Goal: Task Accomplishment & Management: Complete application form

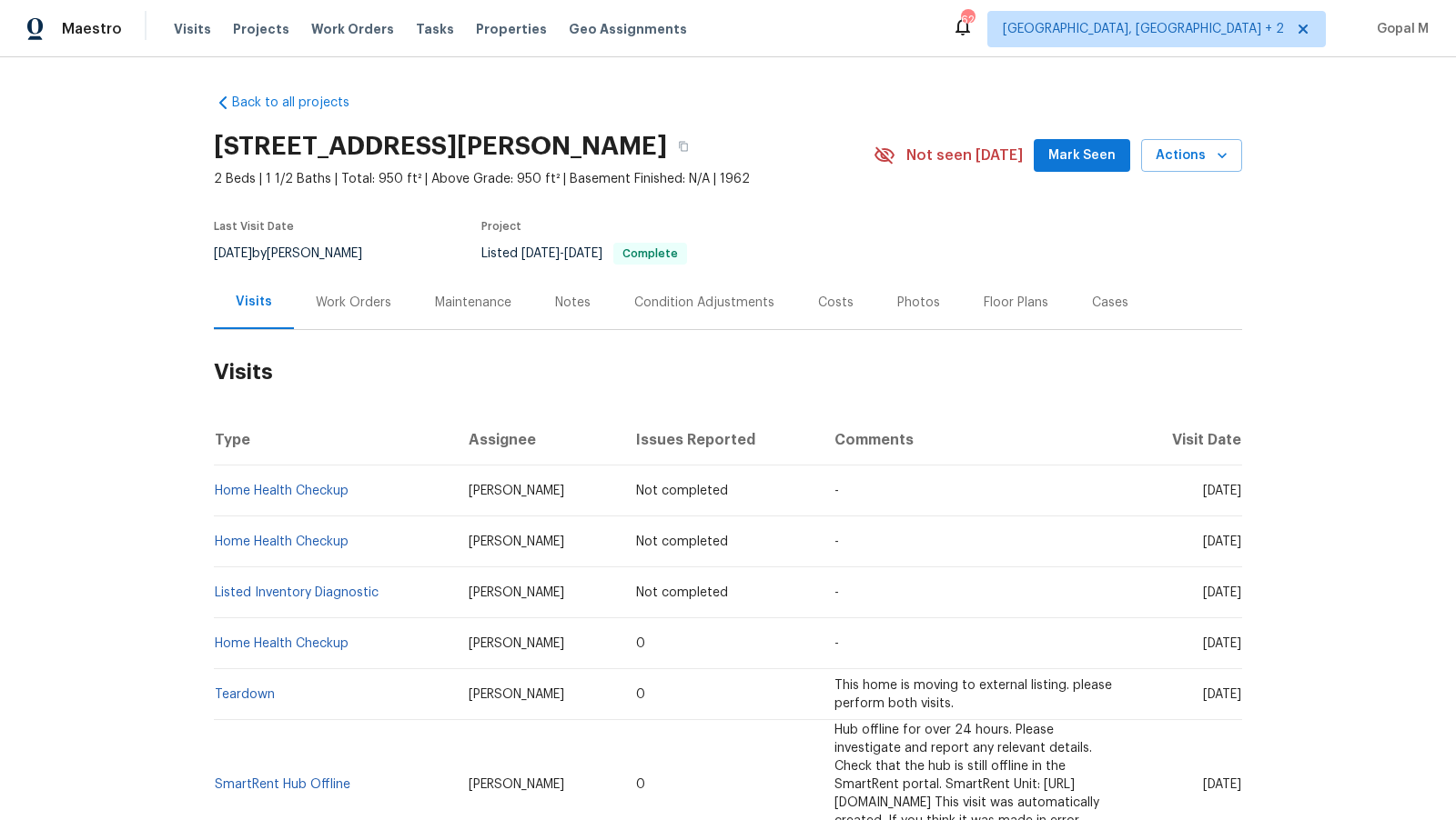
click at [367, 312] on div "Work Orders" at bounding box center [354, 303] width 120 height 54
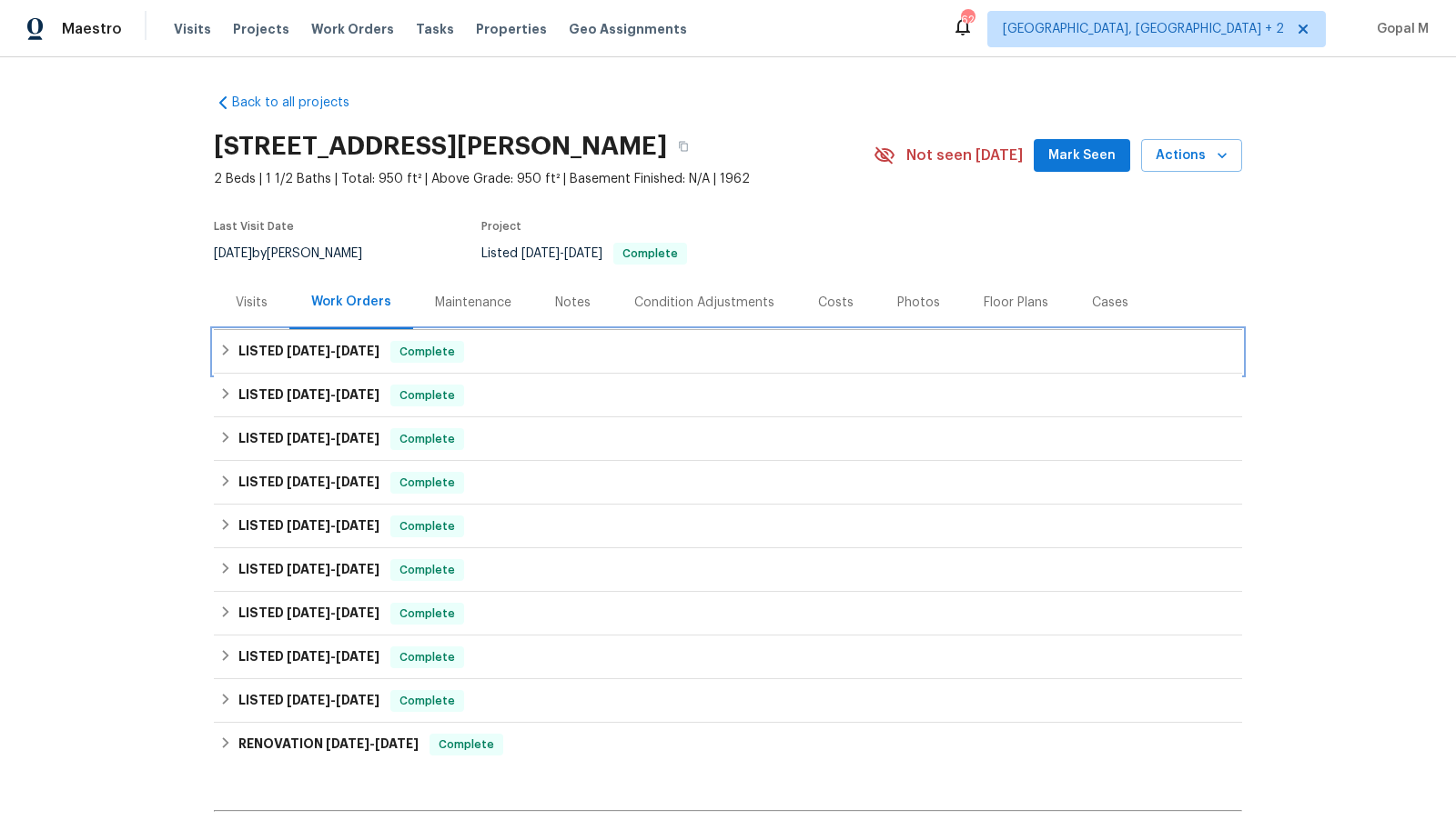
click at [1001, 350] on div "LISTED [DATE] - [DATE] Complete" at bounding box center [728, 352] width 1018 height 22
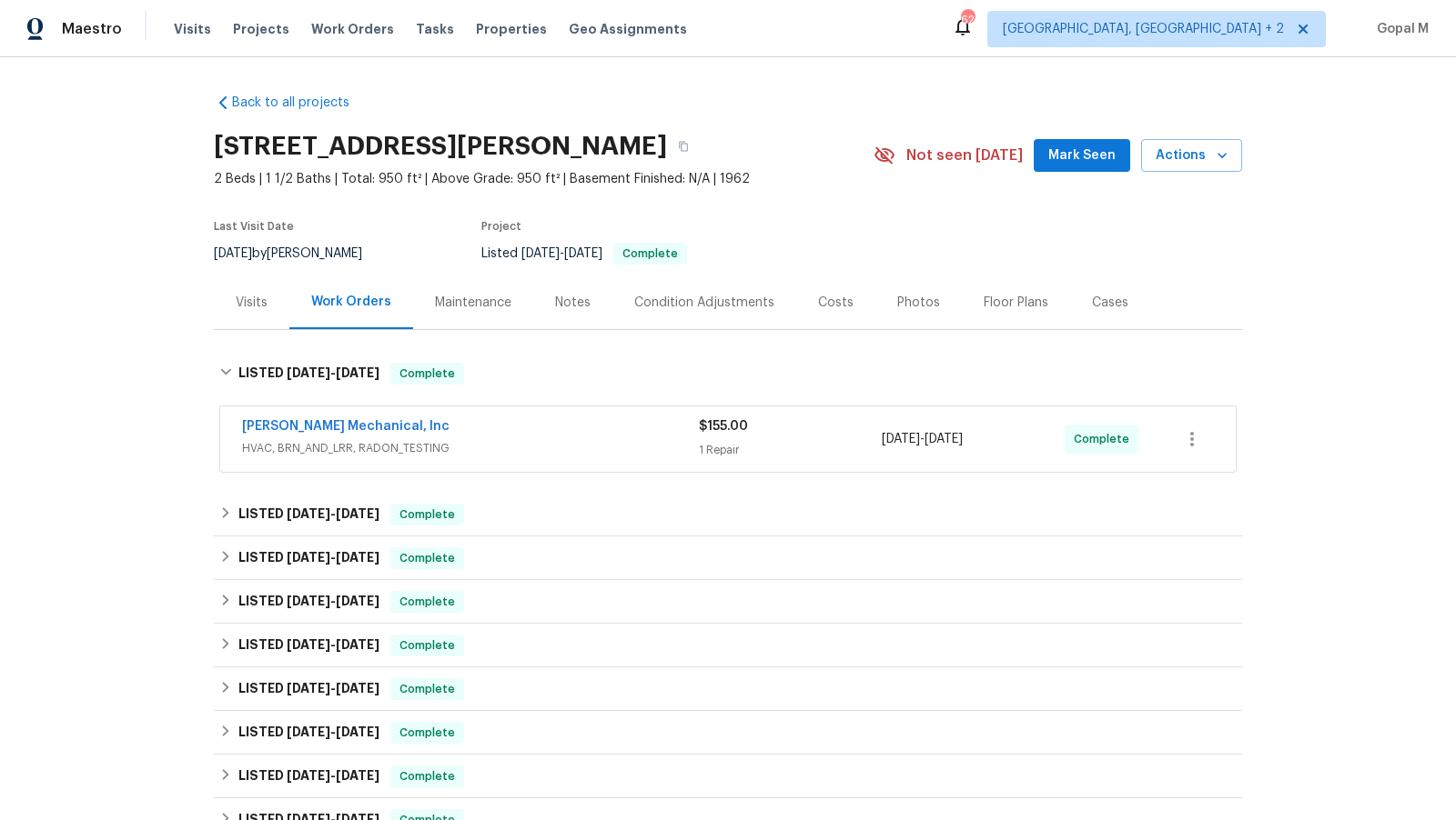
click at [842, 428] on div "$155.00" at bounding box center [789, 426] width 182 height 18
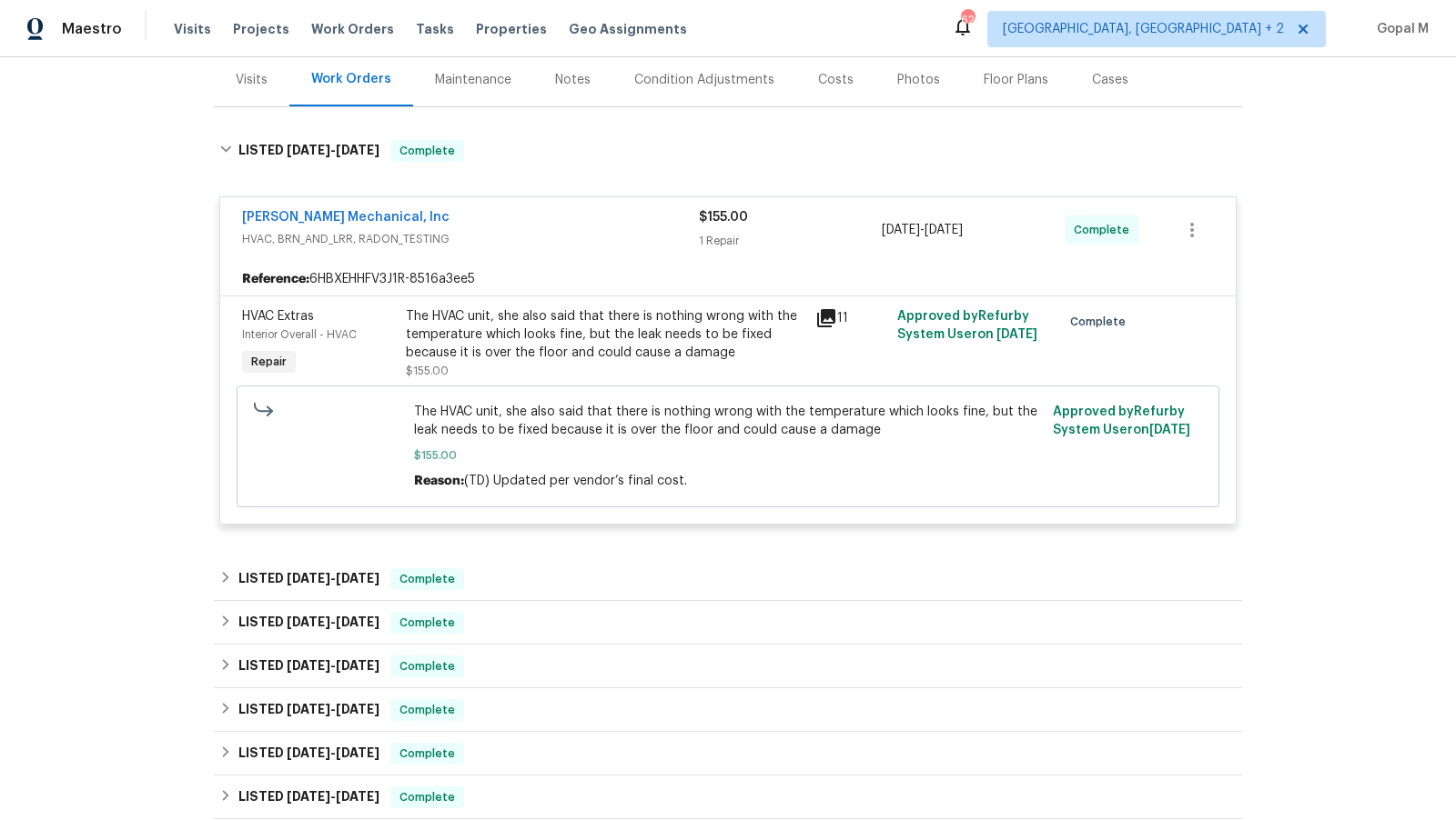
scroll to position [279, 0]
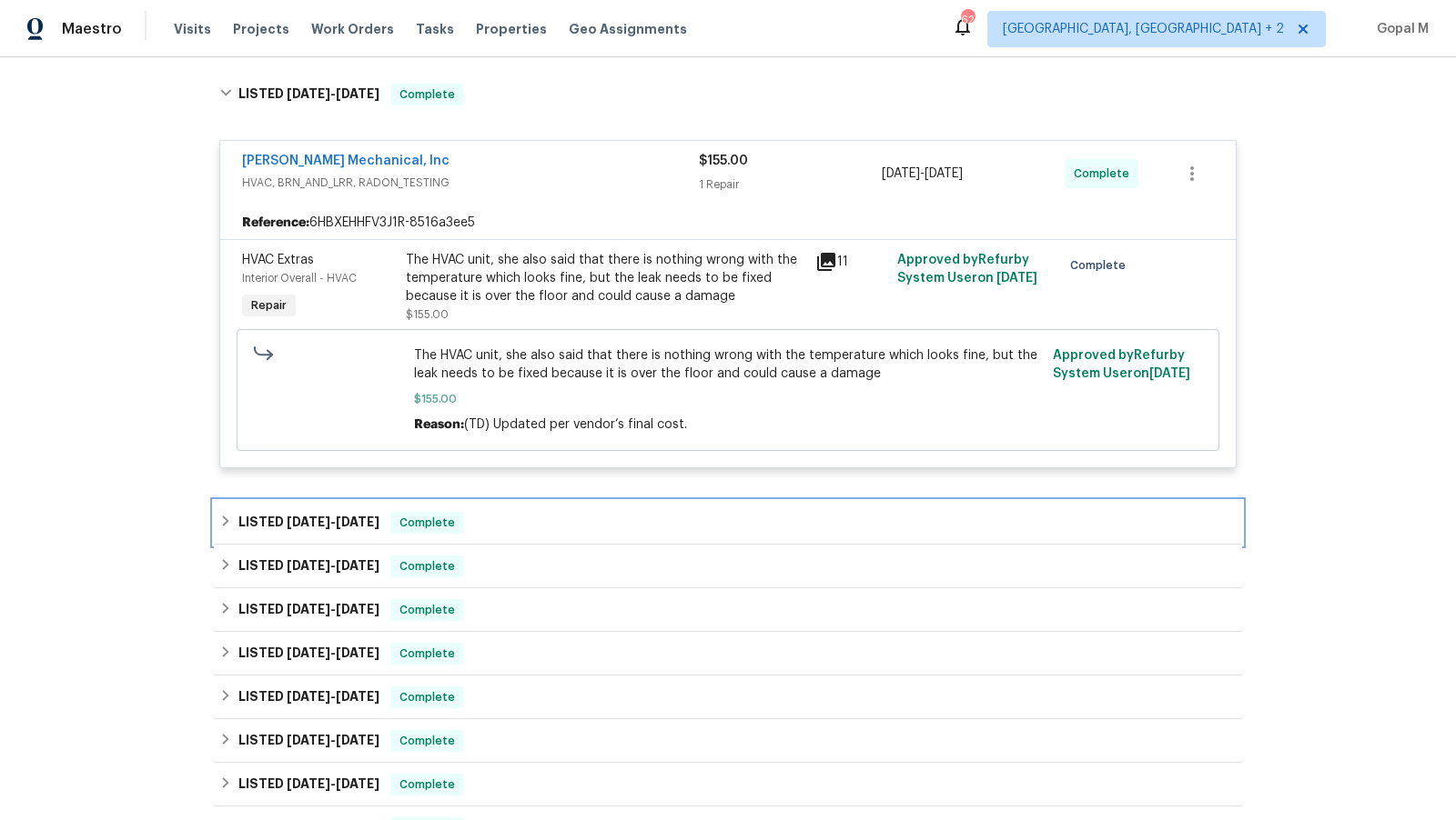
click at [805, 513] on div "LISTED [DATE] - [DATE] Complete" at bounding box center [728, 523] width 1018 height 22
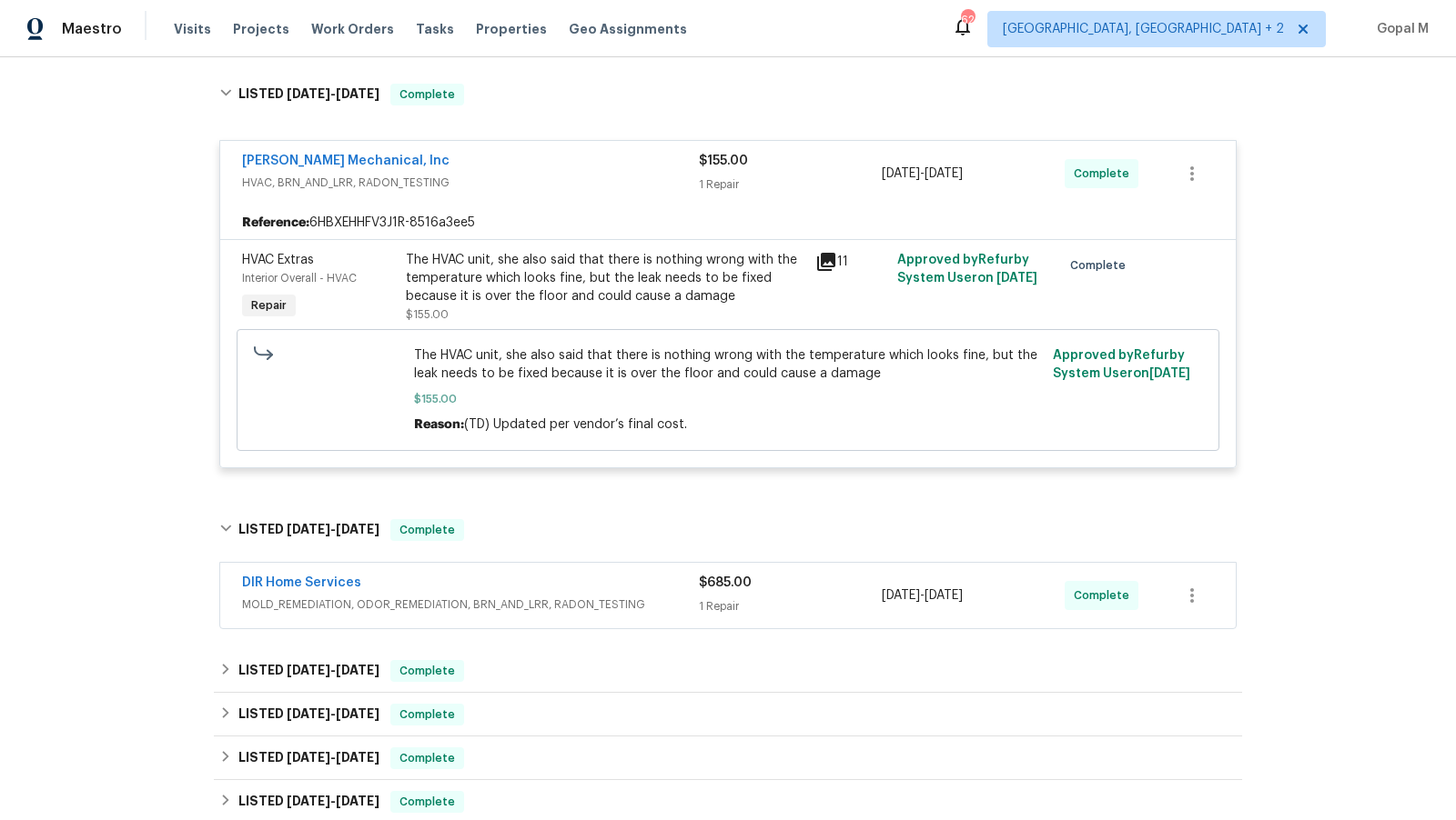
click at [809, 591] on div "$685.00 1 Repair" at bounding box center [789, 596] width 182 height 44
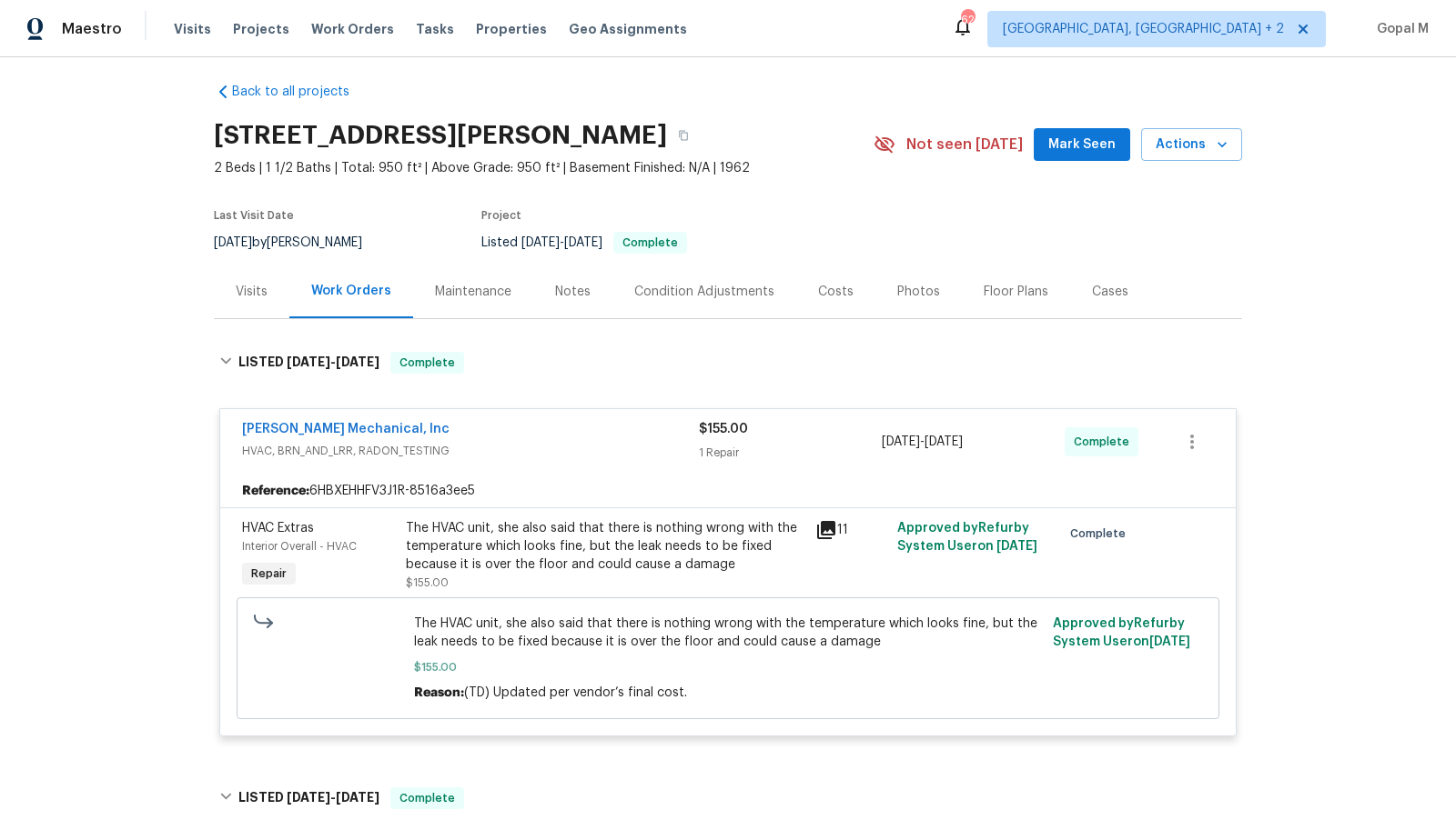
scroll to position [0, 0]
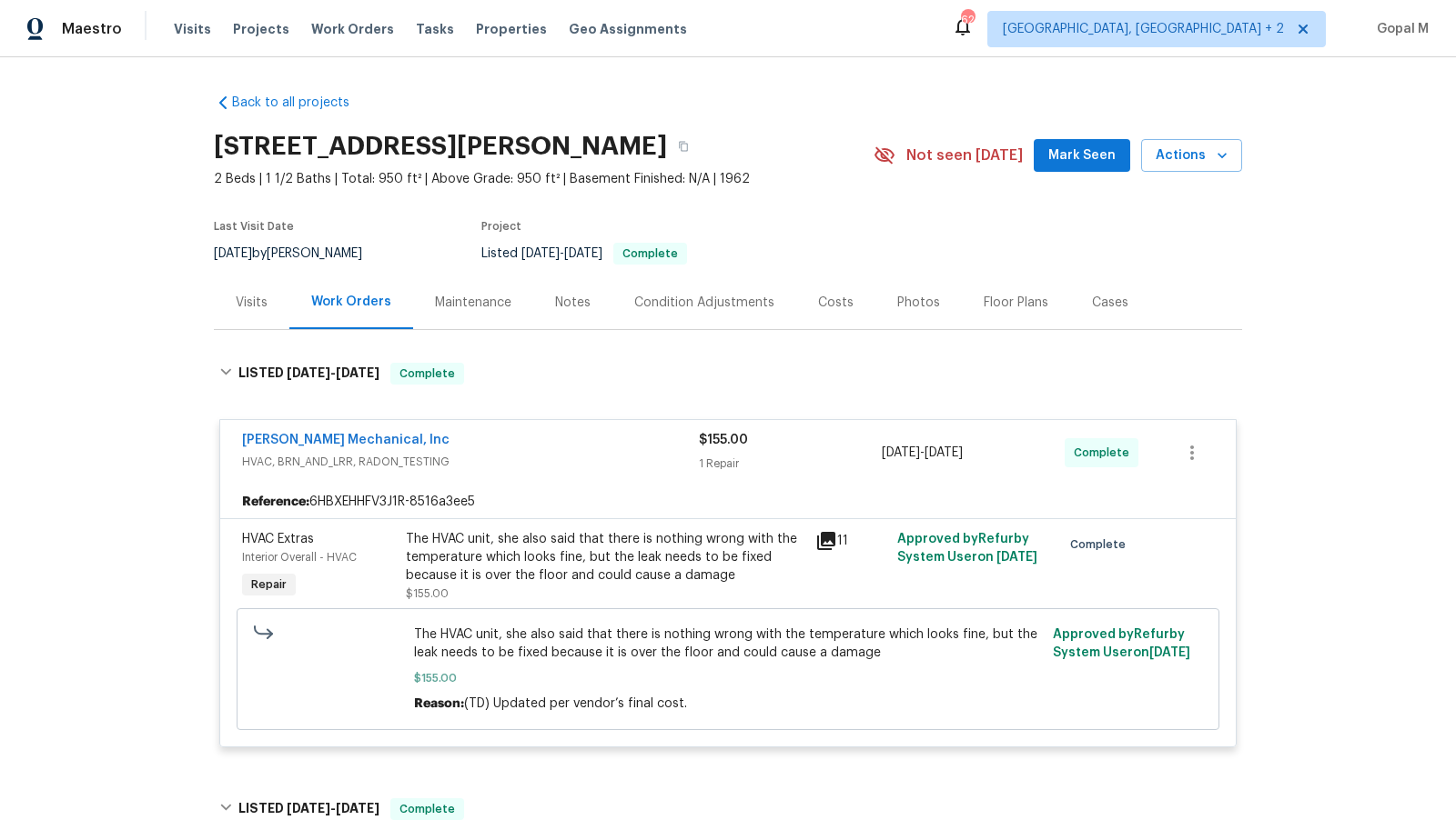
click at [1098, 294] on div "Cases" at bounding box center [1109, 303] width 37 height 18
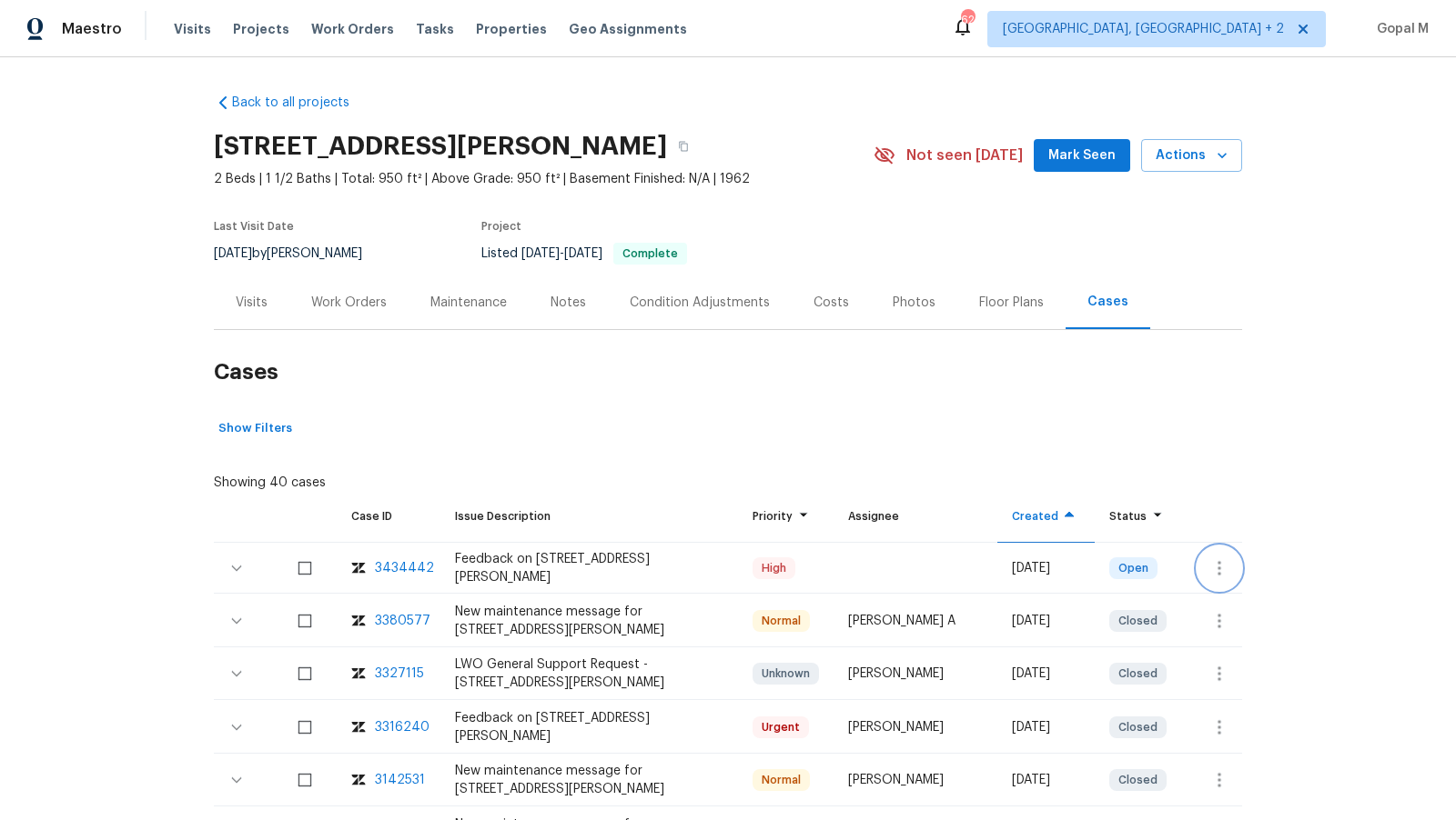
click at [1220, 554] on button "button" at bounding box center [1219, 569] width 44 height 44
click at [1223, 566] on li "Create a visit" at bounding box center [1291, 568] width 188 height 30
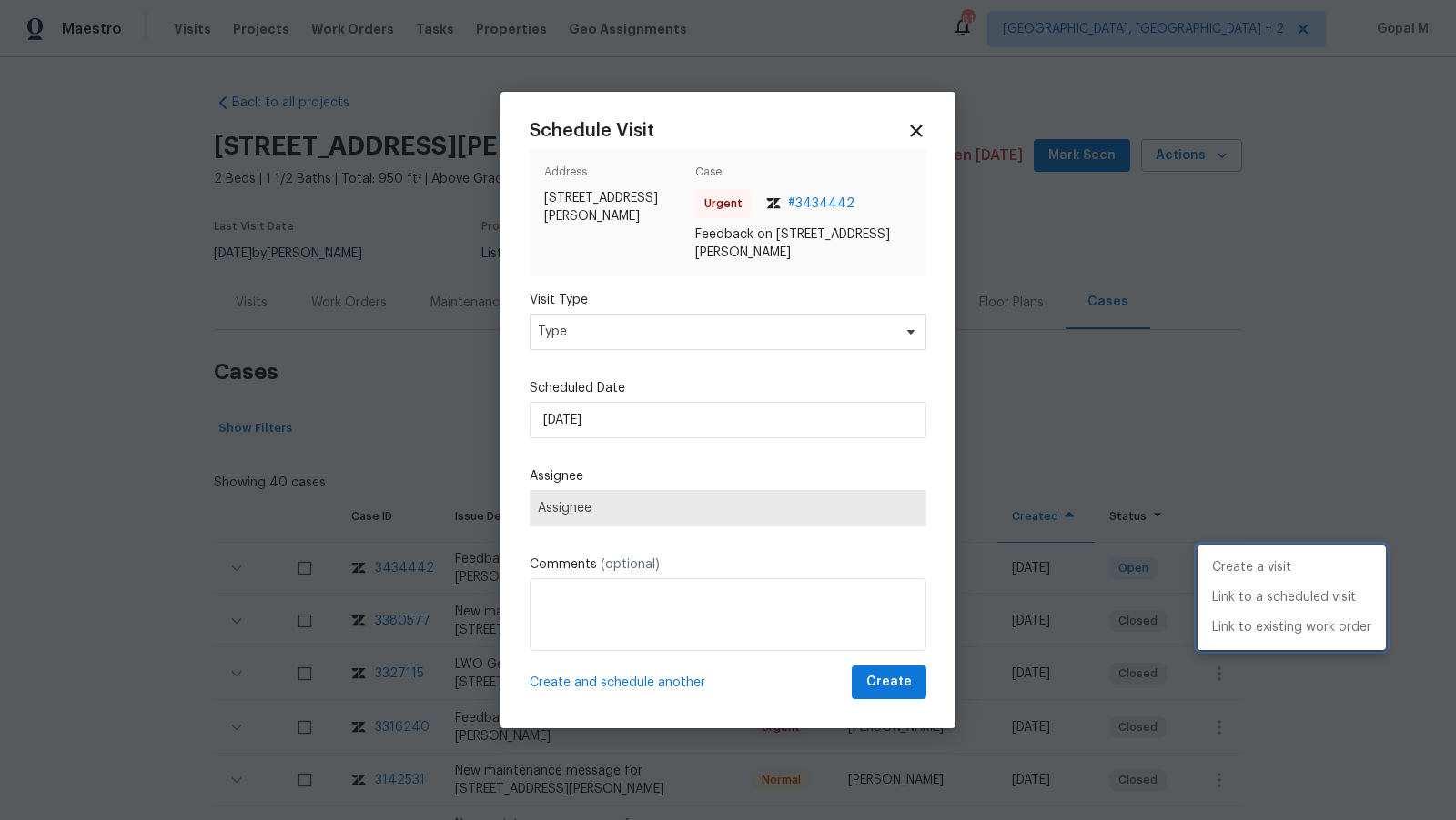
click at [676, 336] on div at bounding box center [728, 410] width 1456 height 820
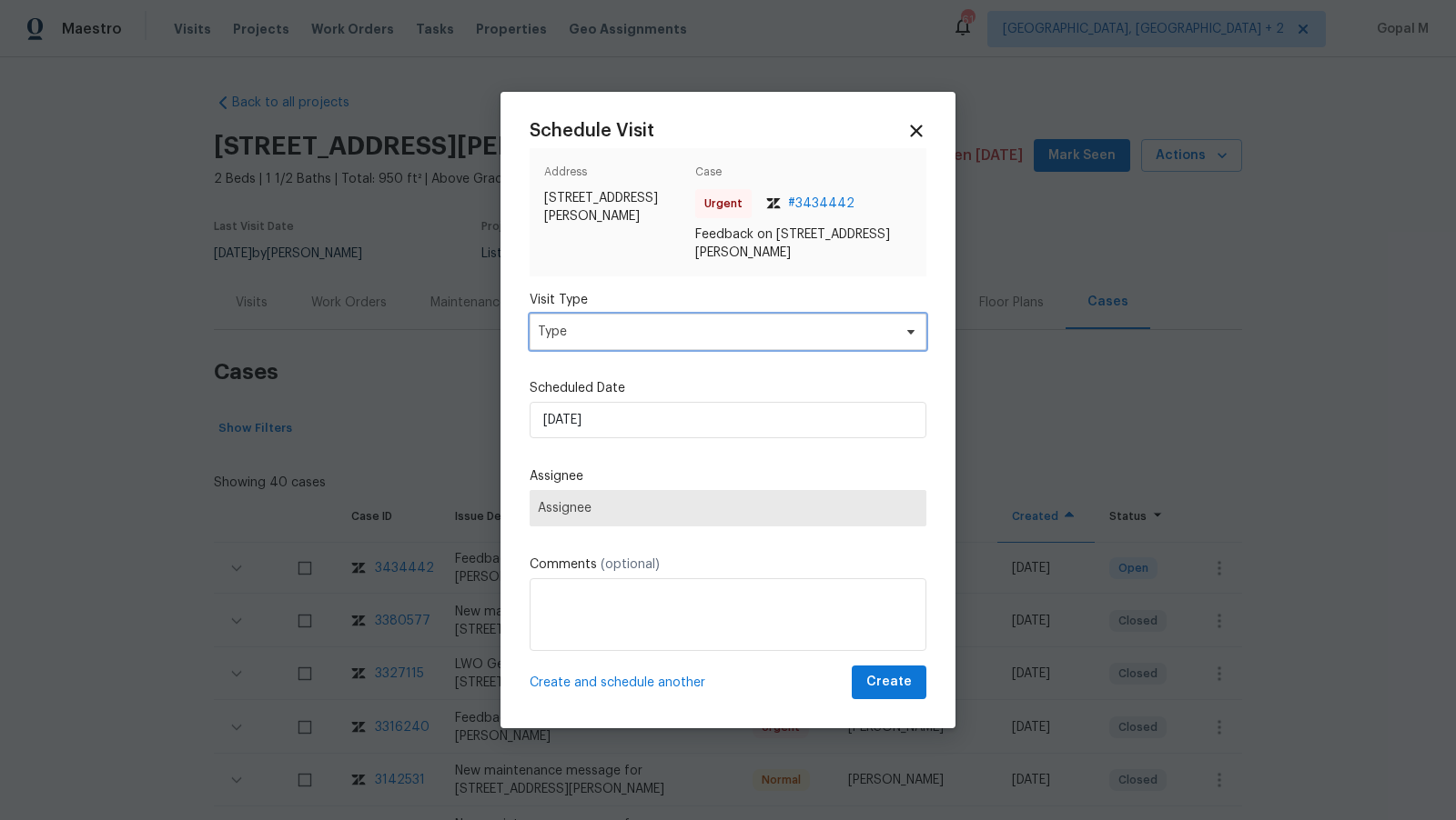
click at [676, 336] on span "Type" at bounding box center [714, 332] width 354 height 18
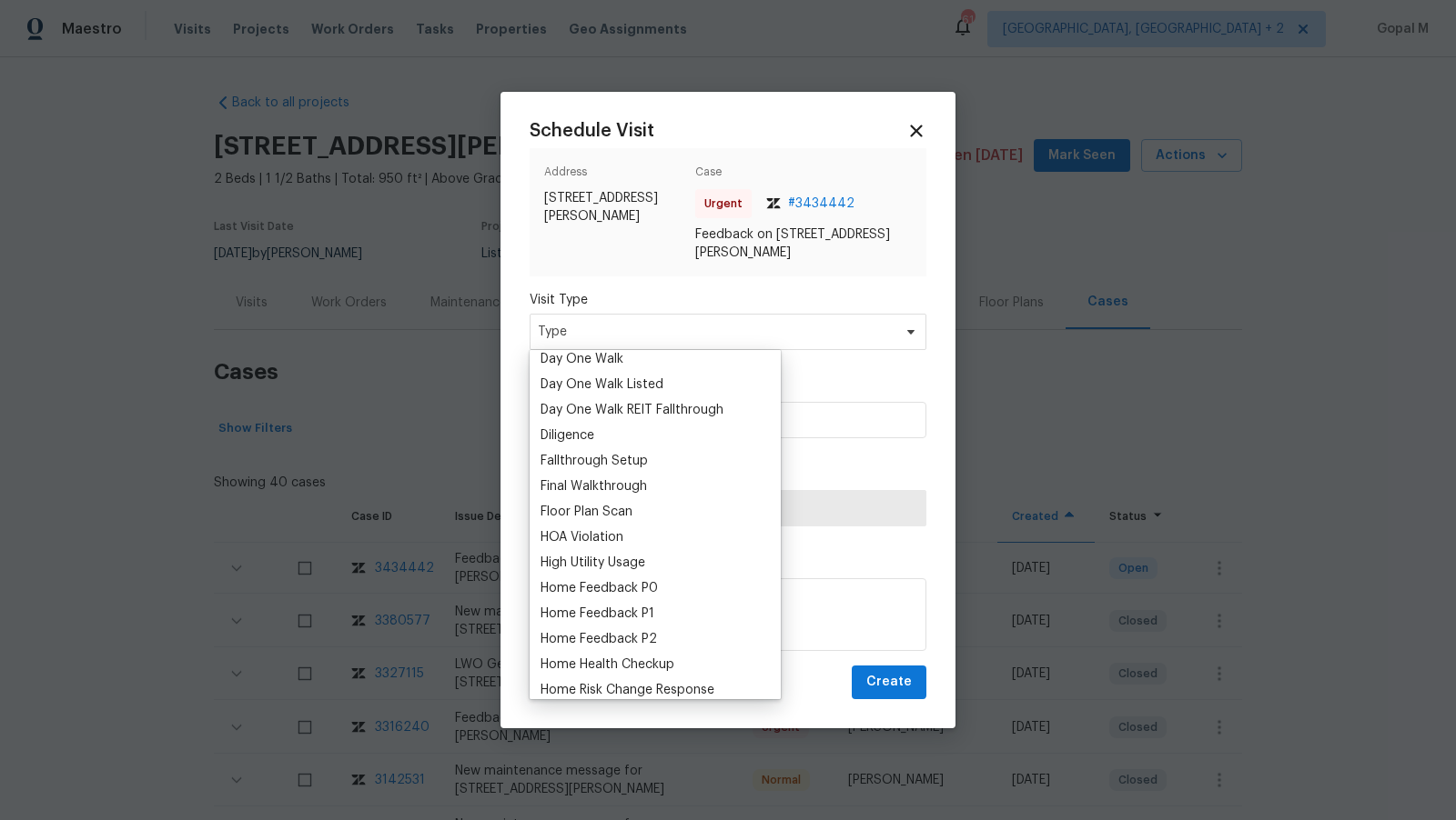
scroll to position [402, 0]
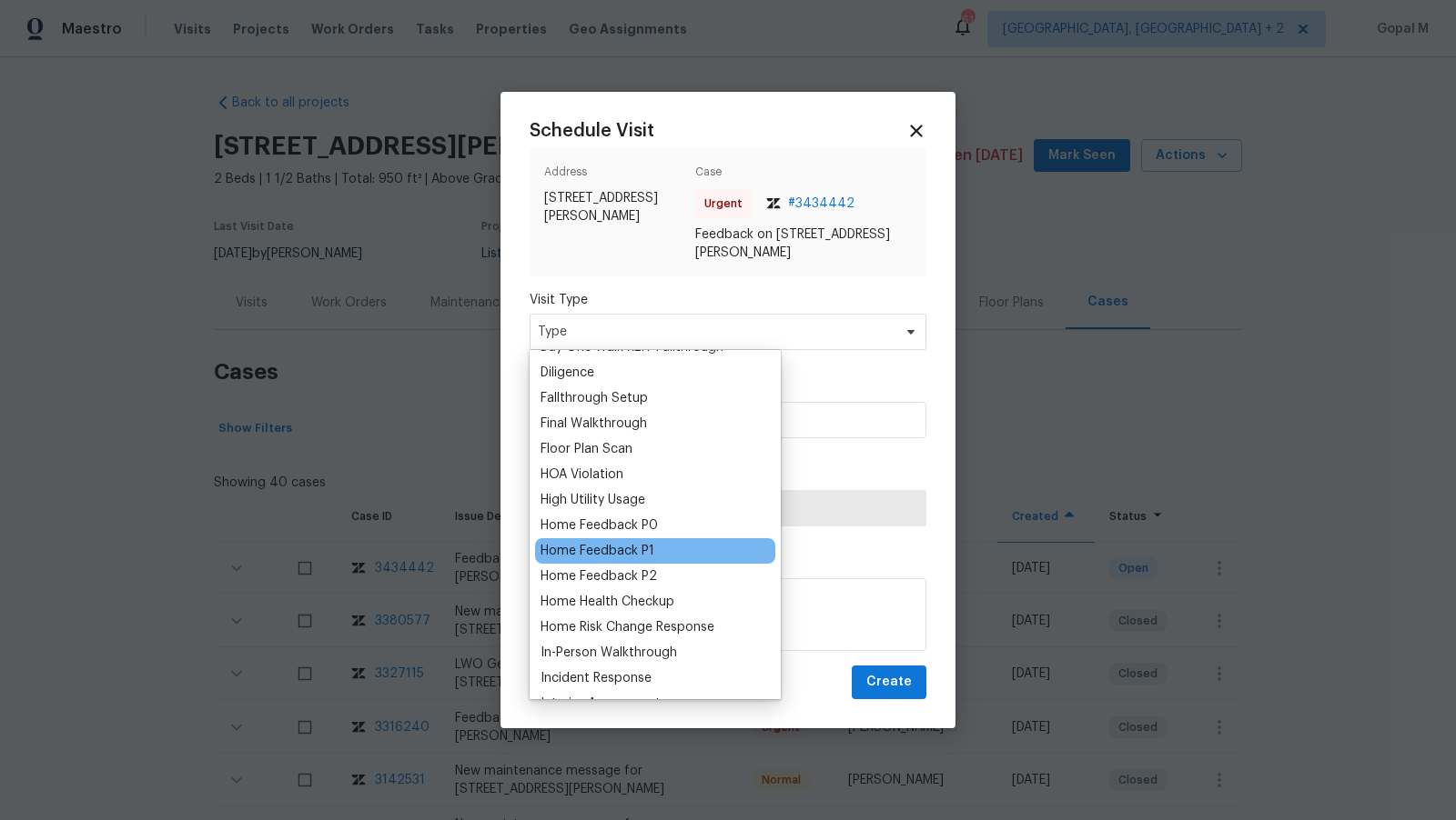
click at [632, 550] on div "Home Feedback P1" at bounding box center [597, 551] width 114 height 18
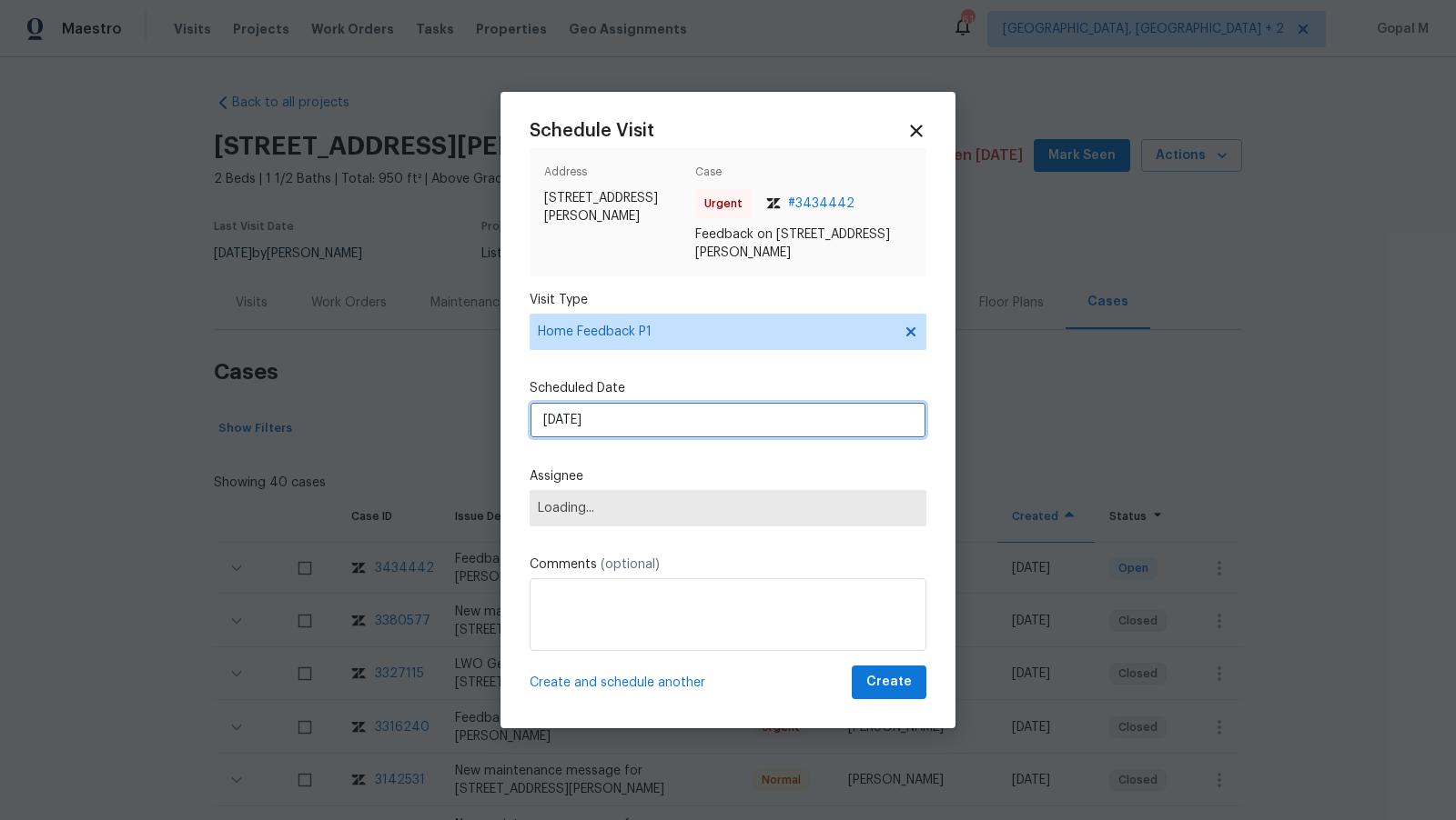
click at [639, 419] on input "[DATE]" at bounding box center [728, 419] width 397 height 37
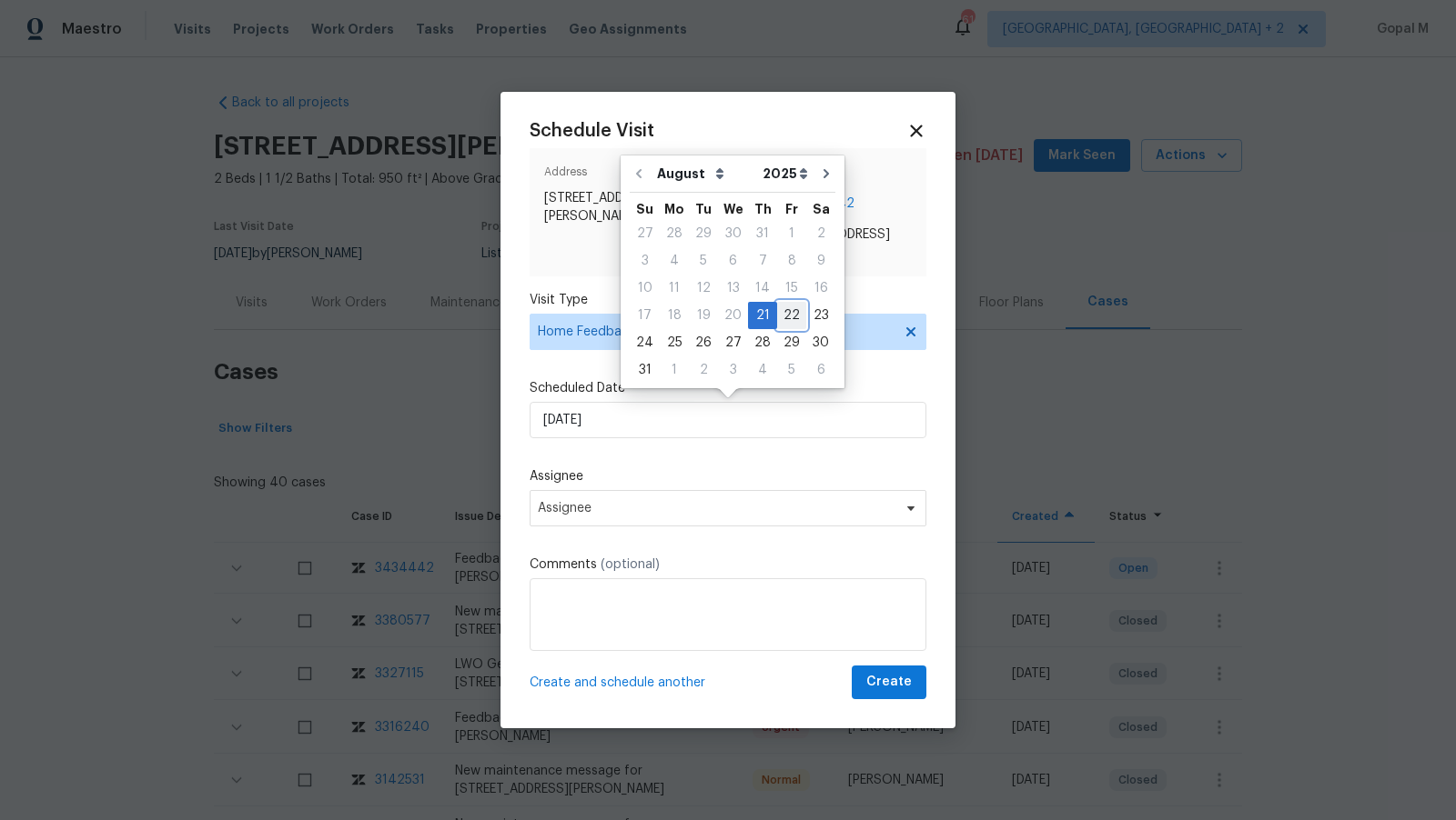
click at [784, 314] on div "22" at bounding box center [791, 316] width 29 height 26
type input "[DATE]"
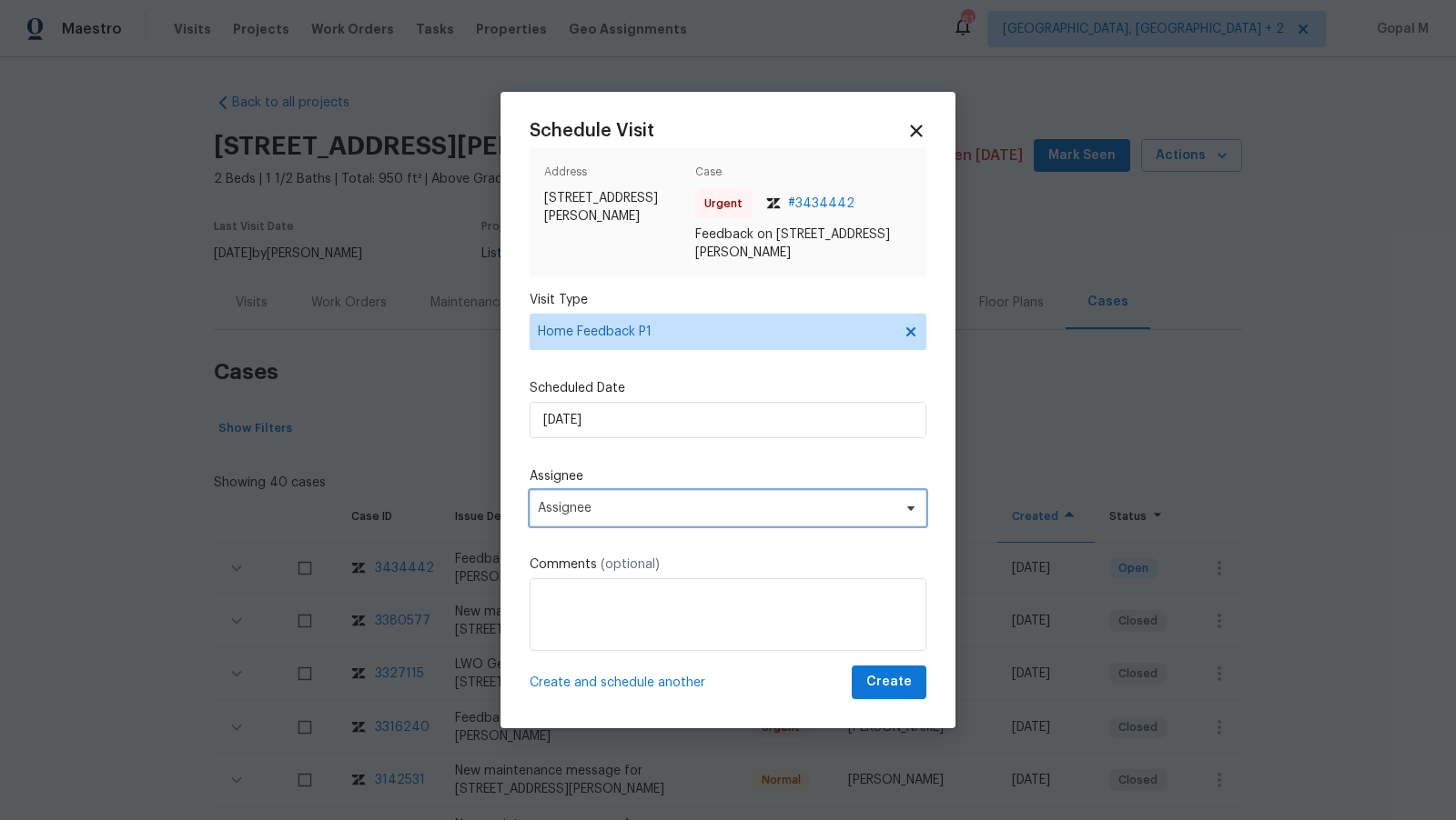
click at [682, 506] on span "Assignee" at bounding box center [716, 508] width 357 height 15
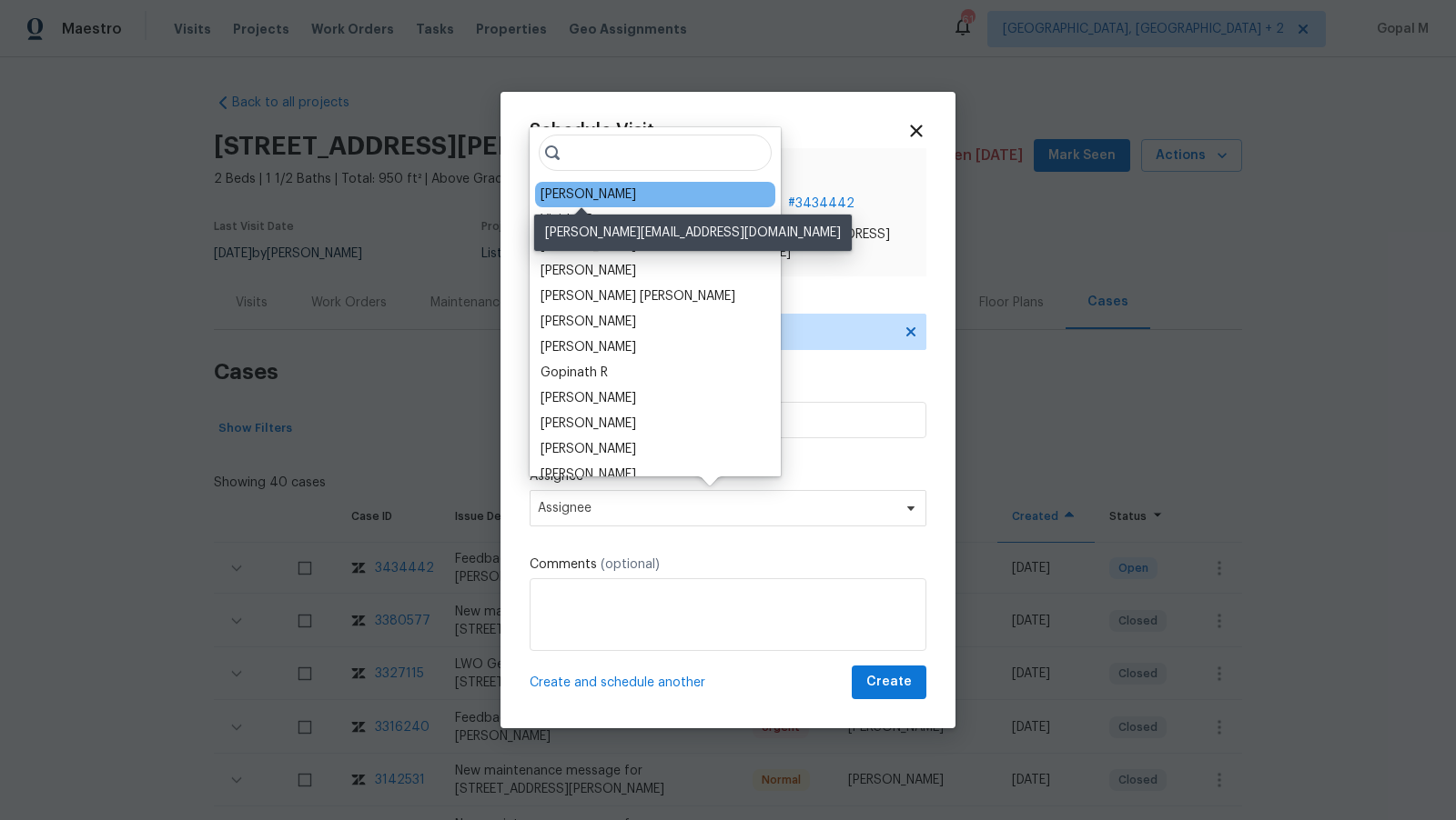
click at [574, 187] on div "[PERSON_NAME]" at bounding box center [588, 194] width 96 height 18
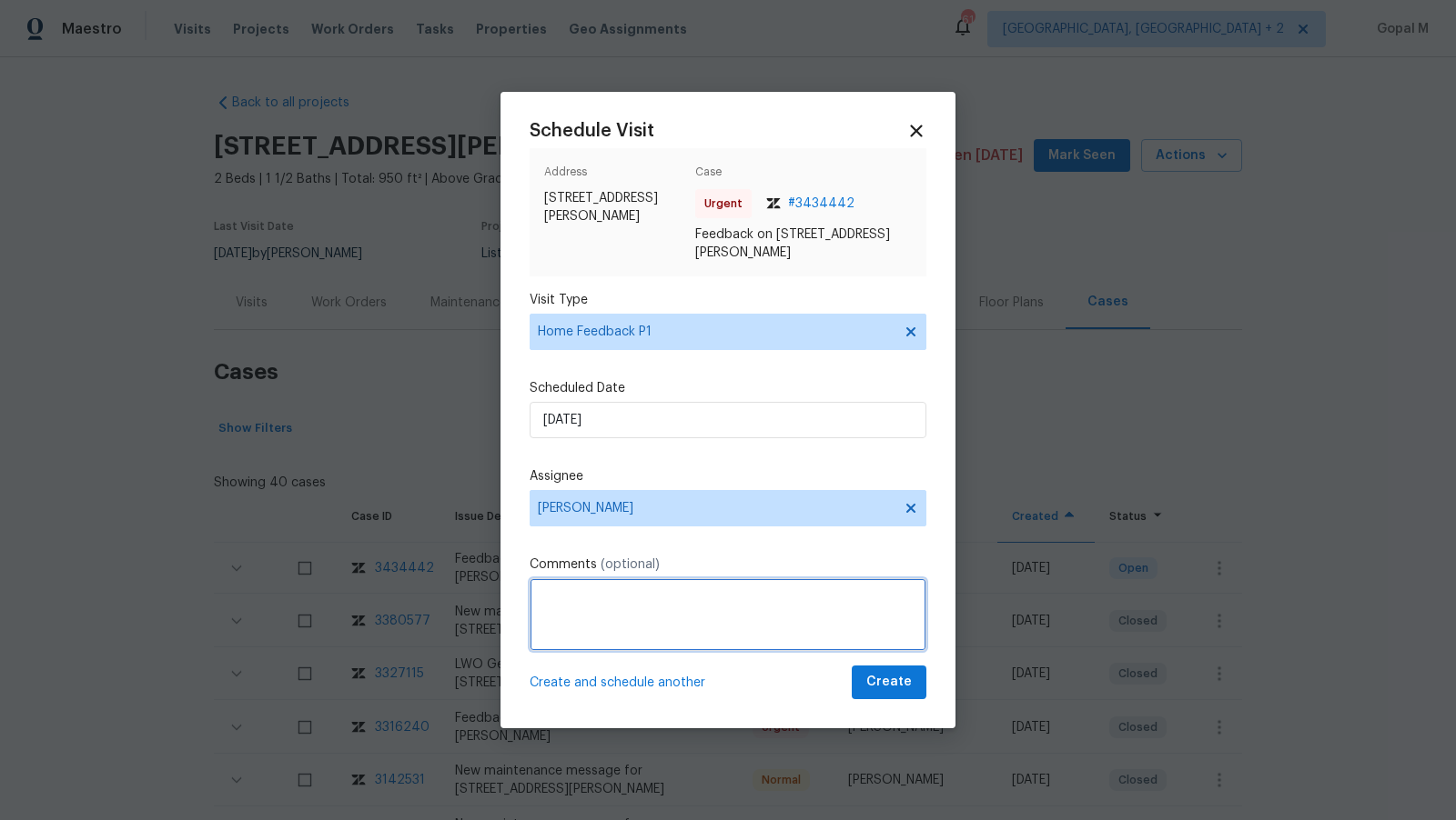
click at [625, 620] on textarea at bounding box center [728, 615] width 397 height 73
paste textarea "Keys in the lockbox didn't work"
type textarea "Keys in the lockbox didn't work. Please address this issue and create a WO if n…"
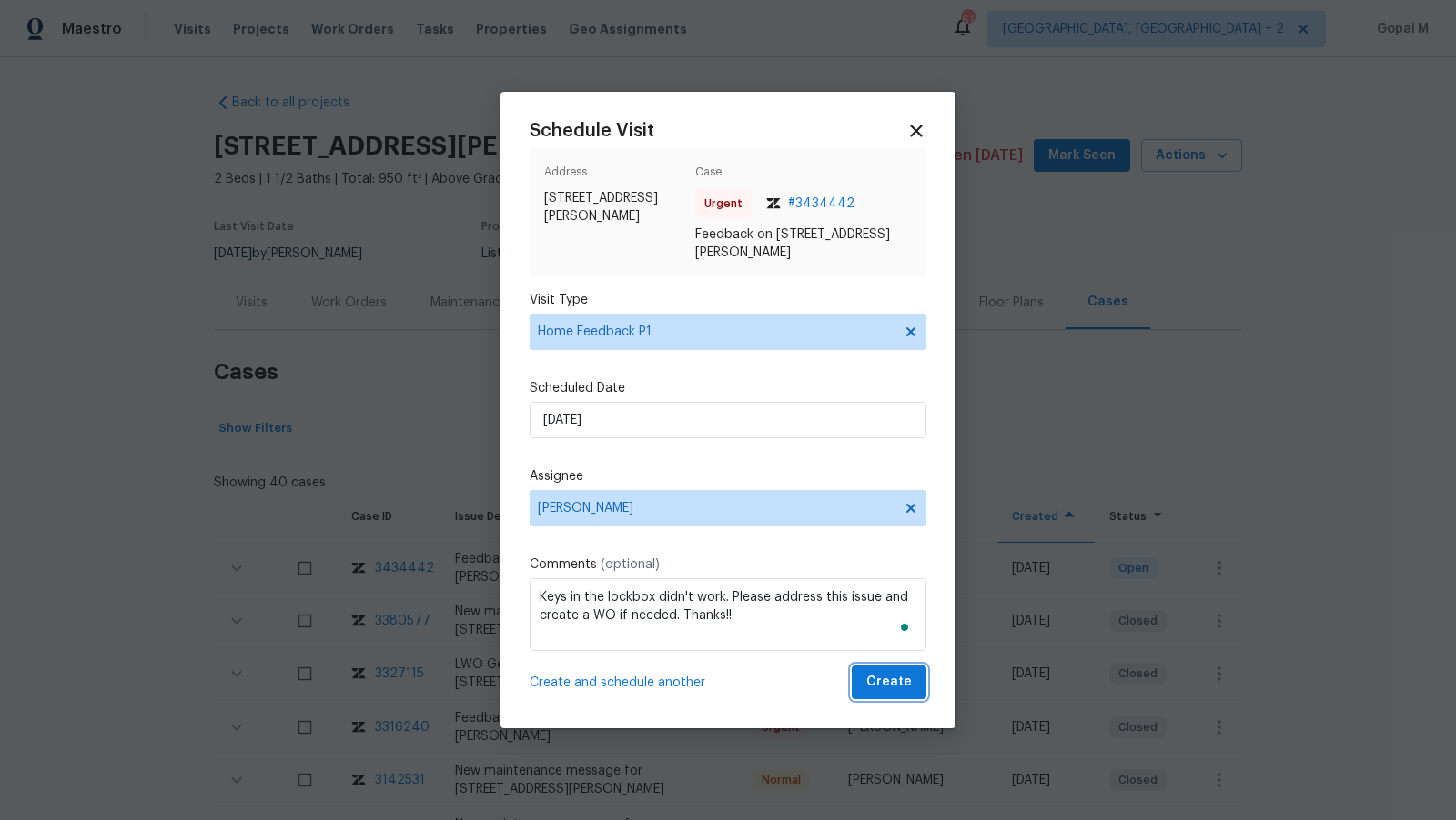
click at [889, 682] on span "Create" at bounding box center [889, 683] width 46 height 23
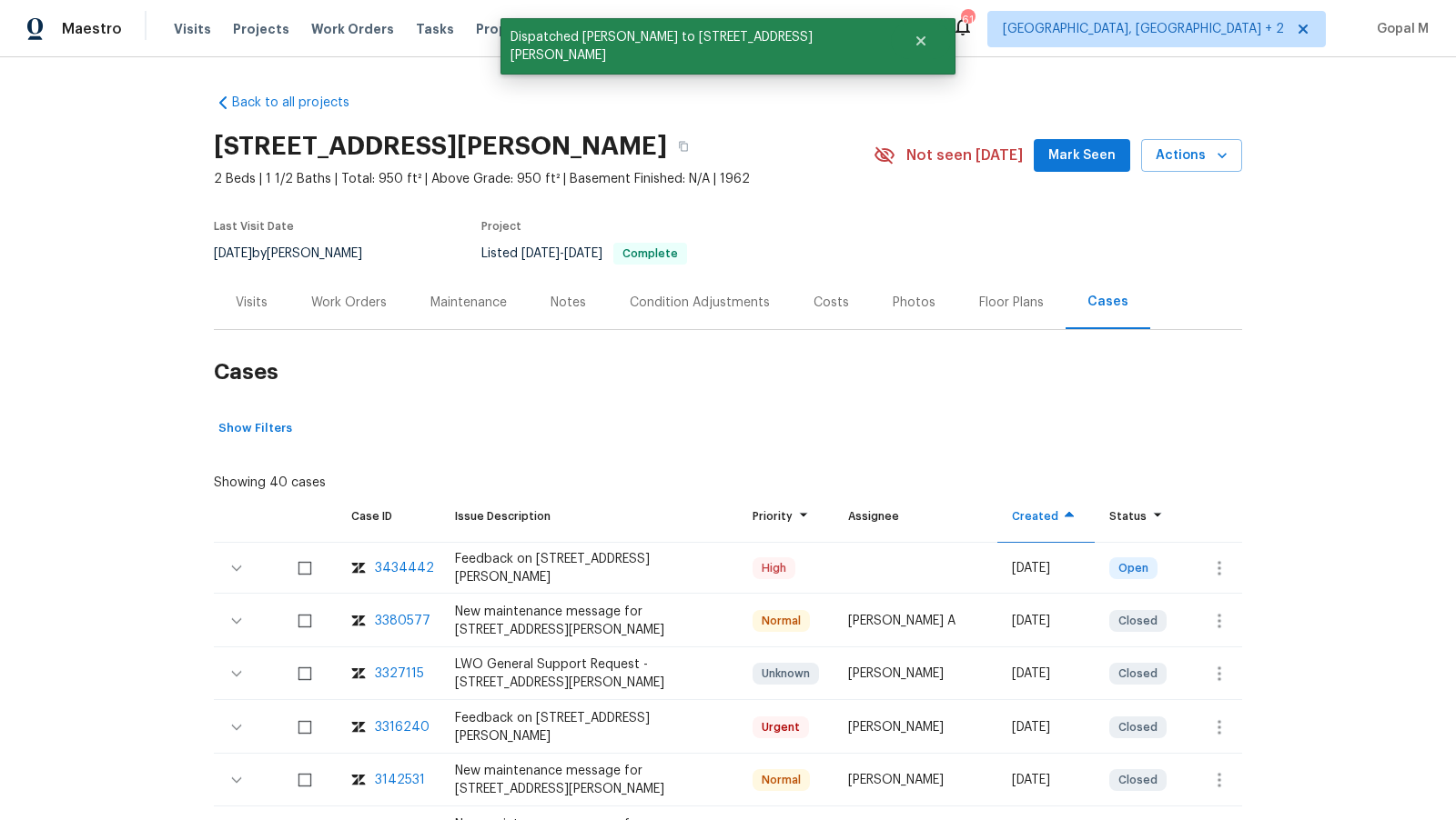
click at [253, 316] on div "Visits" at bounding box center [252, 303] width 76 height 54
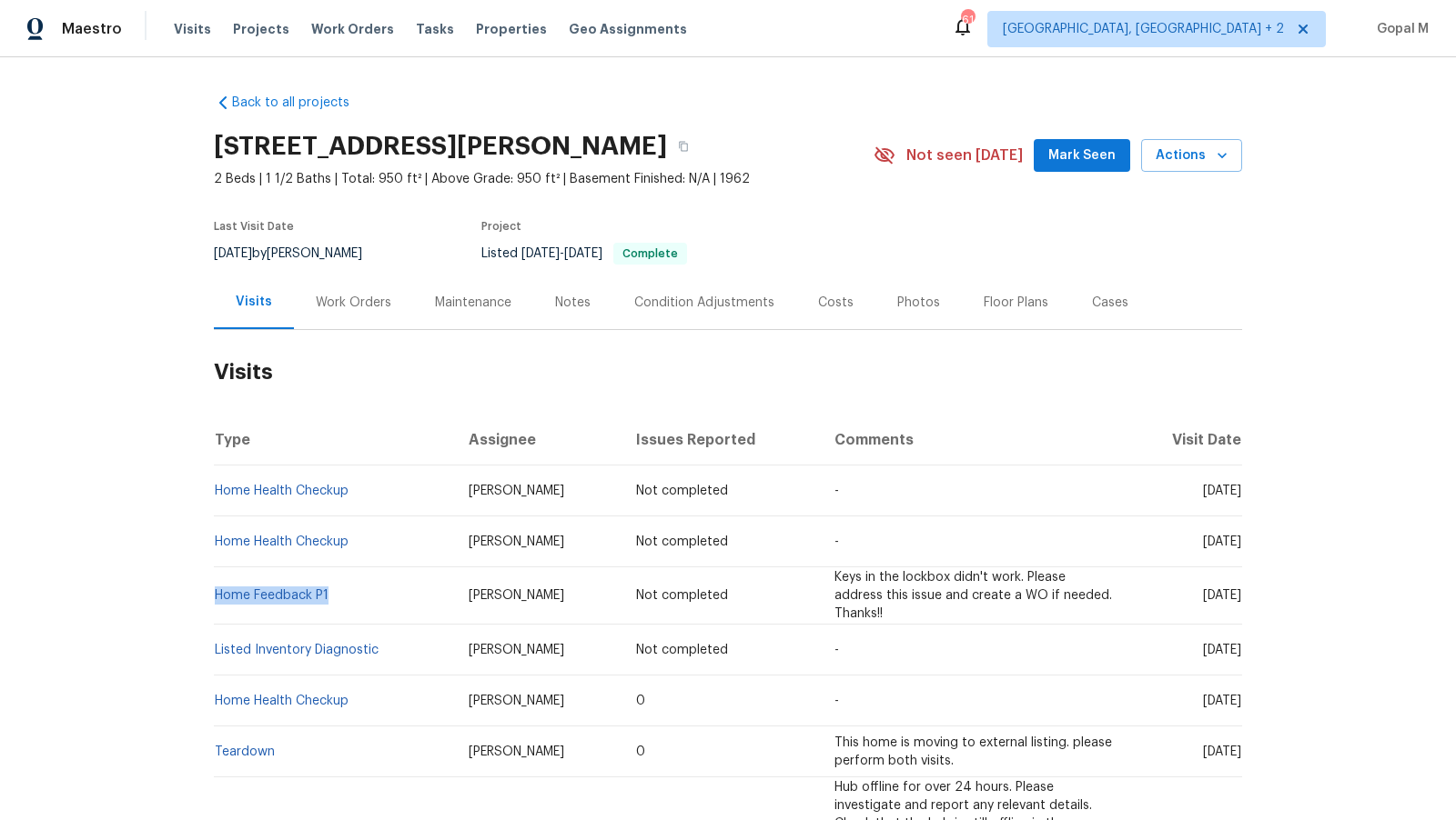
drag, startPoint x: 332, startPoint y: 592, endPoint x: 213, endPoint y: 589, distance: 119.0
click at [214, 589] on td "Home Feedback P1" at bounding box center [334, 597] width 240 height 58
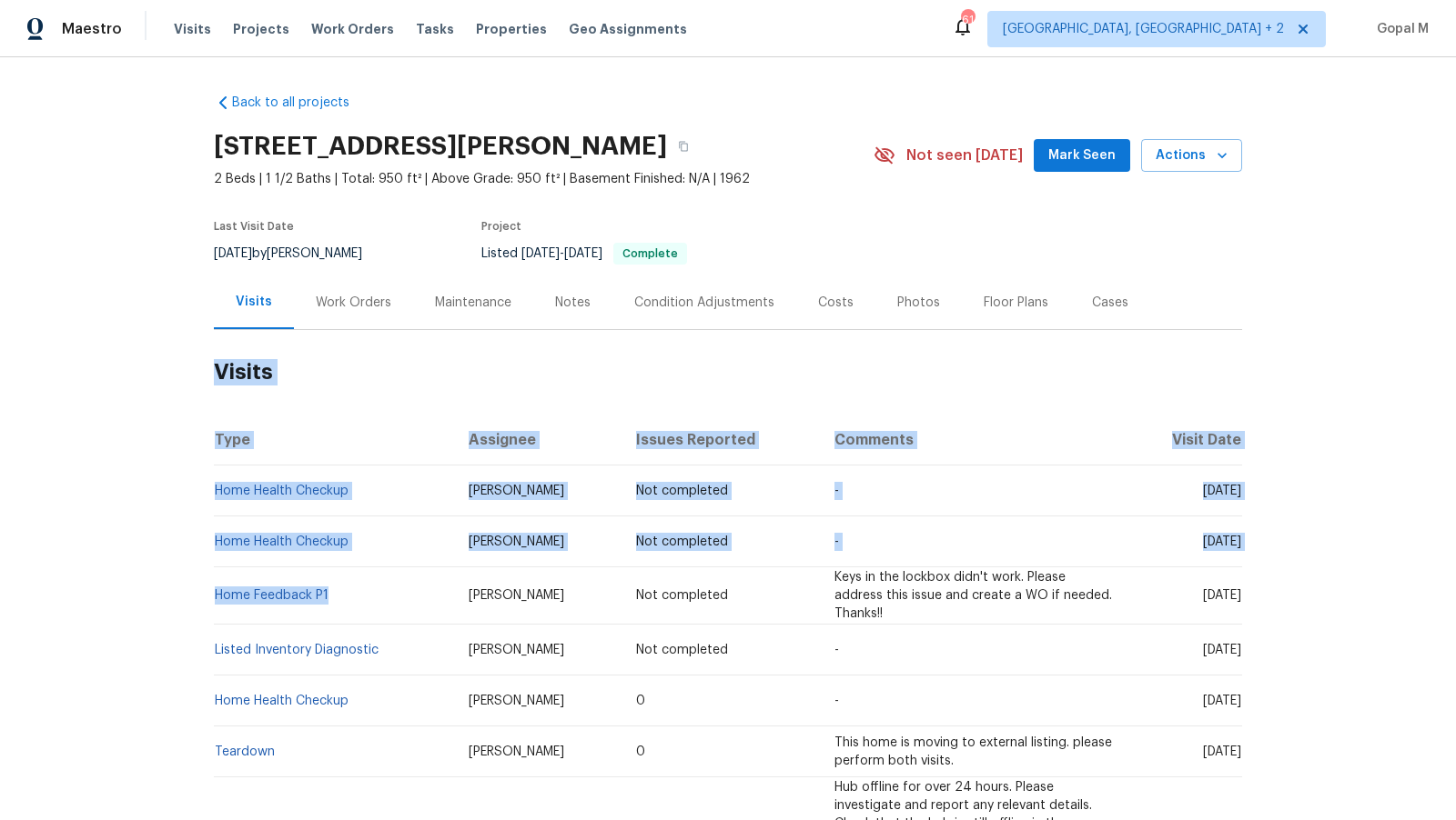
click at [338, 592] on td "Home Feedback P1" at bounding box center [334, 597] width 240 height 58
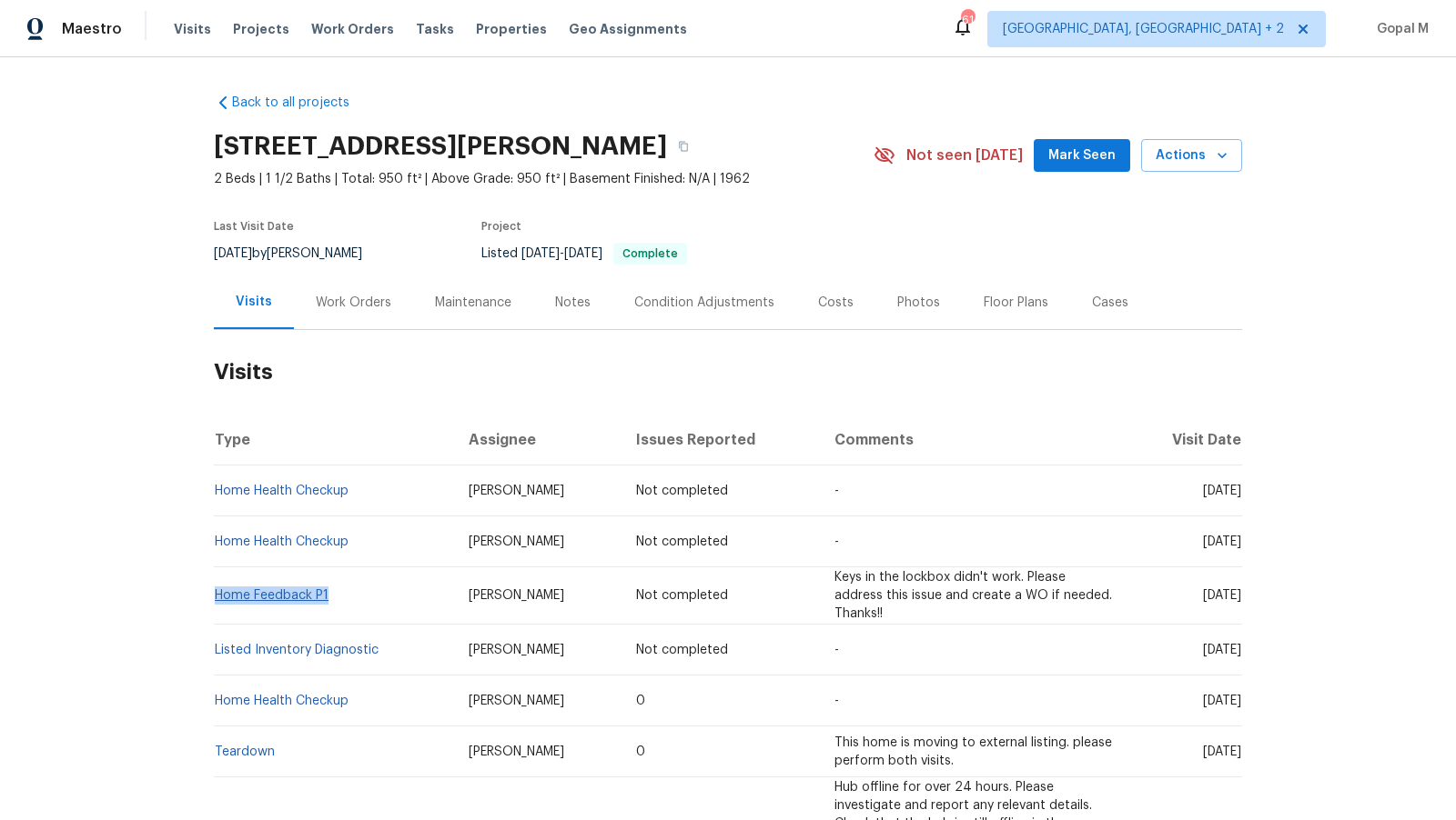
drag, startPoint x: 338, startPoint y: 592, endPoint x: 222, endPoint y: 594, distance: 116.0
click at [222, 594] on td "Home Feedback P1" at bounding box center [334, 597] width 240 height 58
copy link "Home Feedback P1"
drag, startPoint x: 270, startPoint y: 254, endPoint x: 214, endPoint y: 254, distance: 56.0
click at [214, 254] on span "[DATE]" at bounding box center [233, 253] width 38 height 13
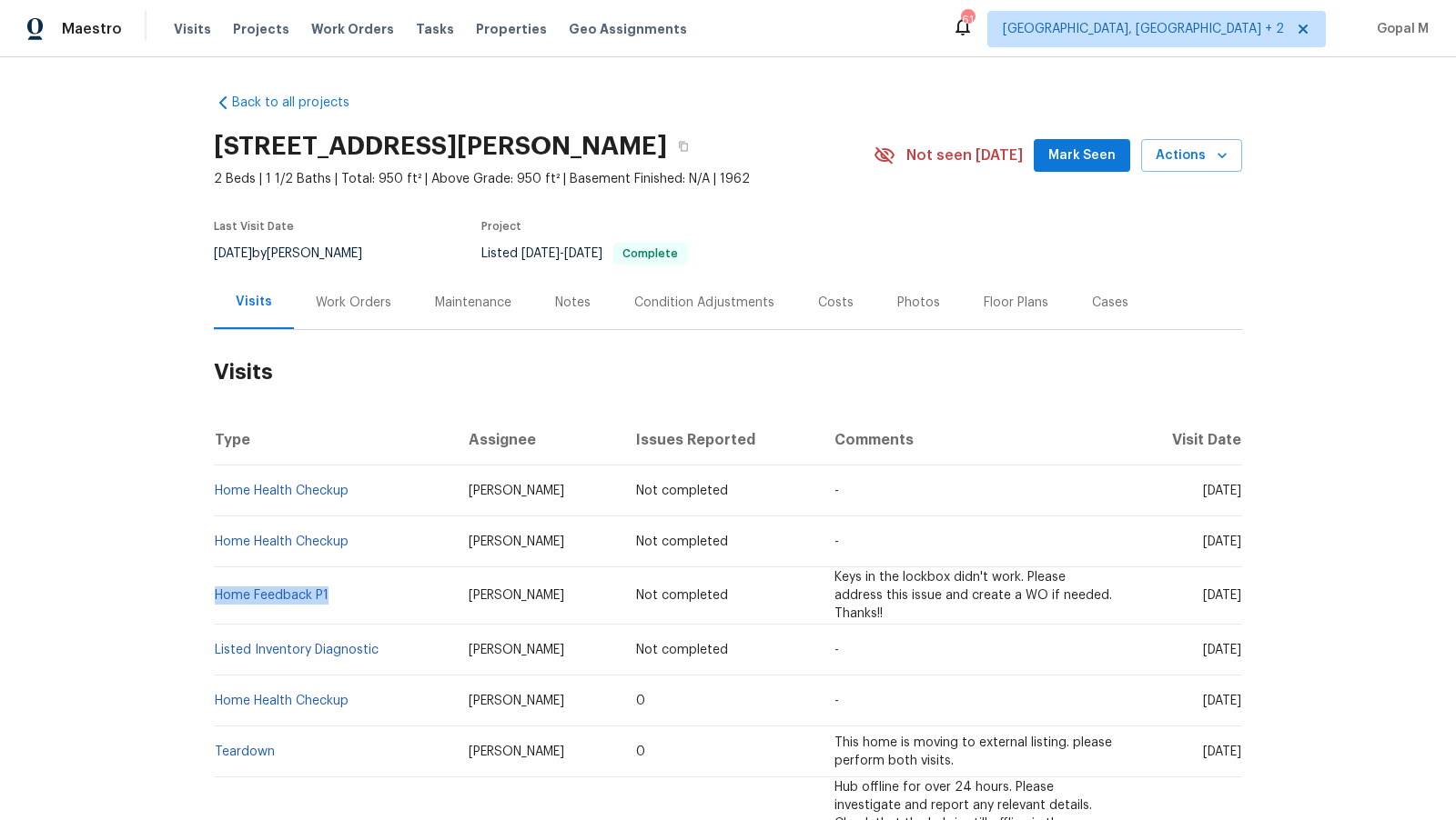
copy span "[DATE]"
click at [360, 309] on div "Work Orders" at bounding box center [354, 303] width 76 height 18
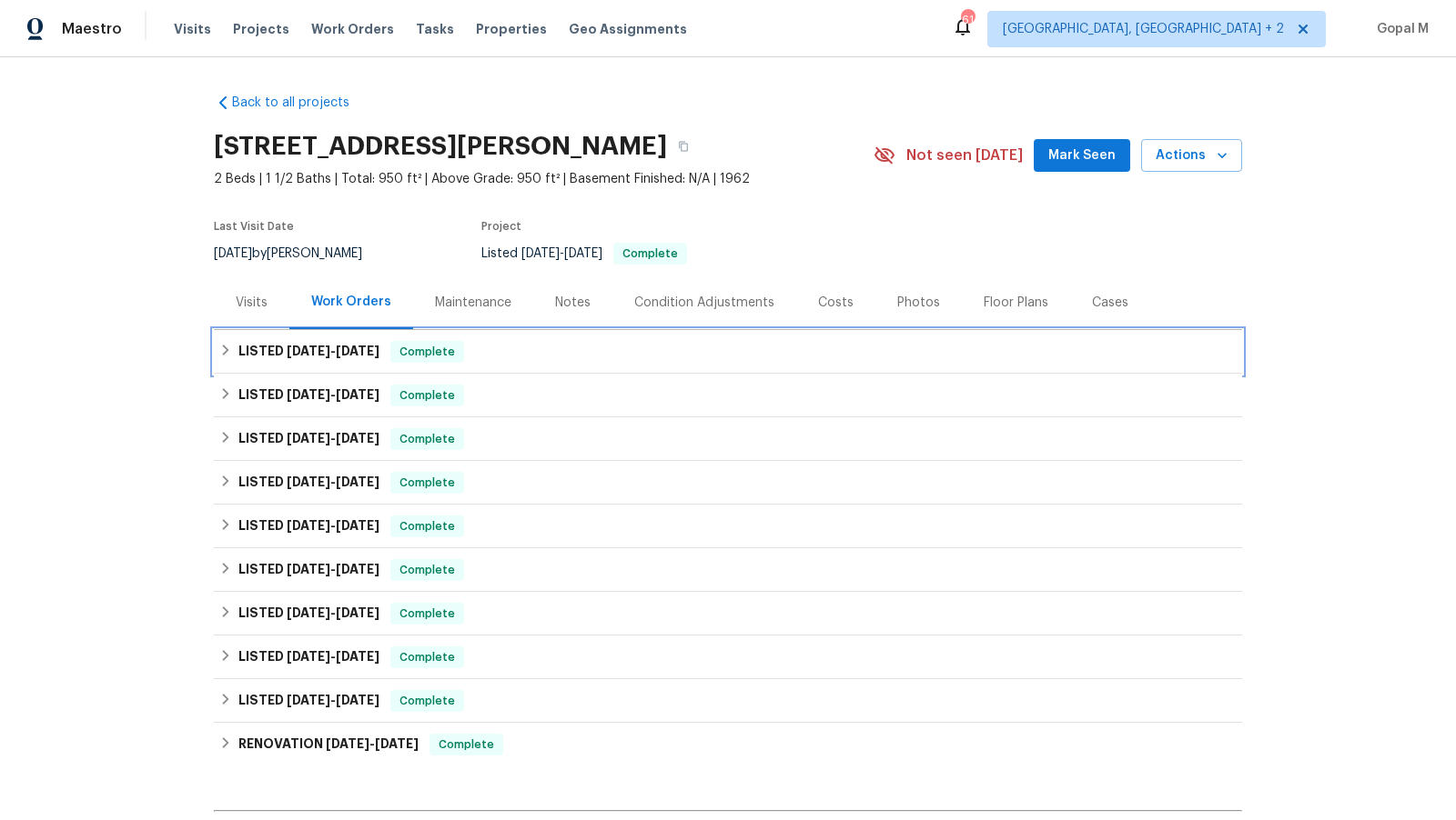
click at [880, 347] on div "LISTED [DATE] - [DATE] Complete" at bounding box center [728, 352] width 1018 height 22
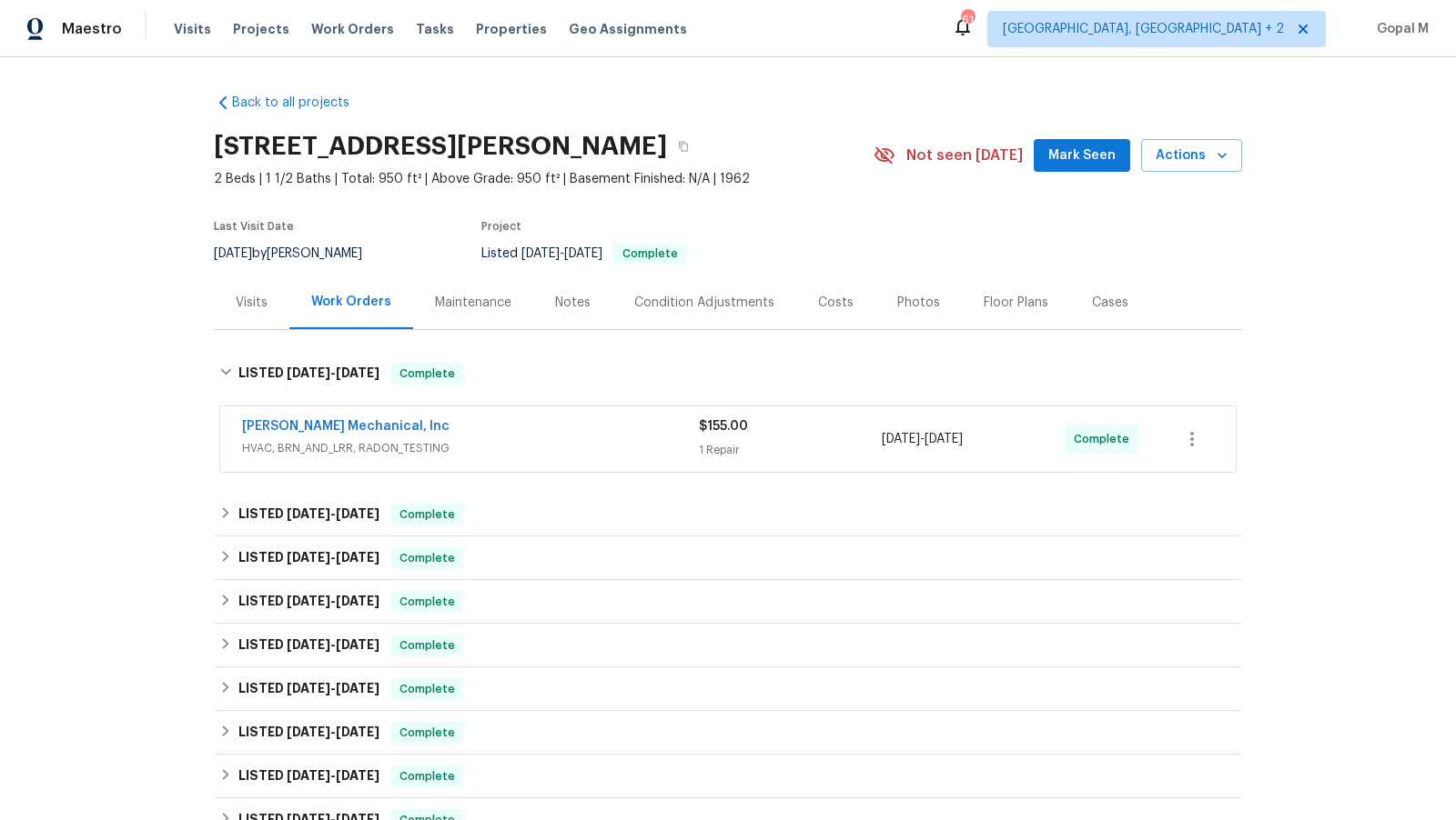
drag, startPoint x: 1017, startPoint y: 436, endPoint x: 885, endPoint y: 443, distance: 132.2
click at [885, 442] on div "[DATE] - [DATE]" at bounding box center [973, 439] width 182 height 44
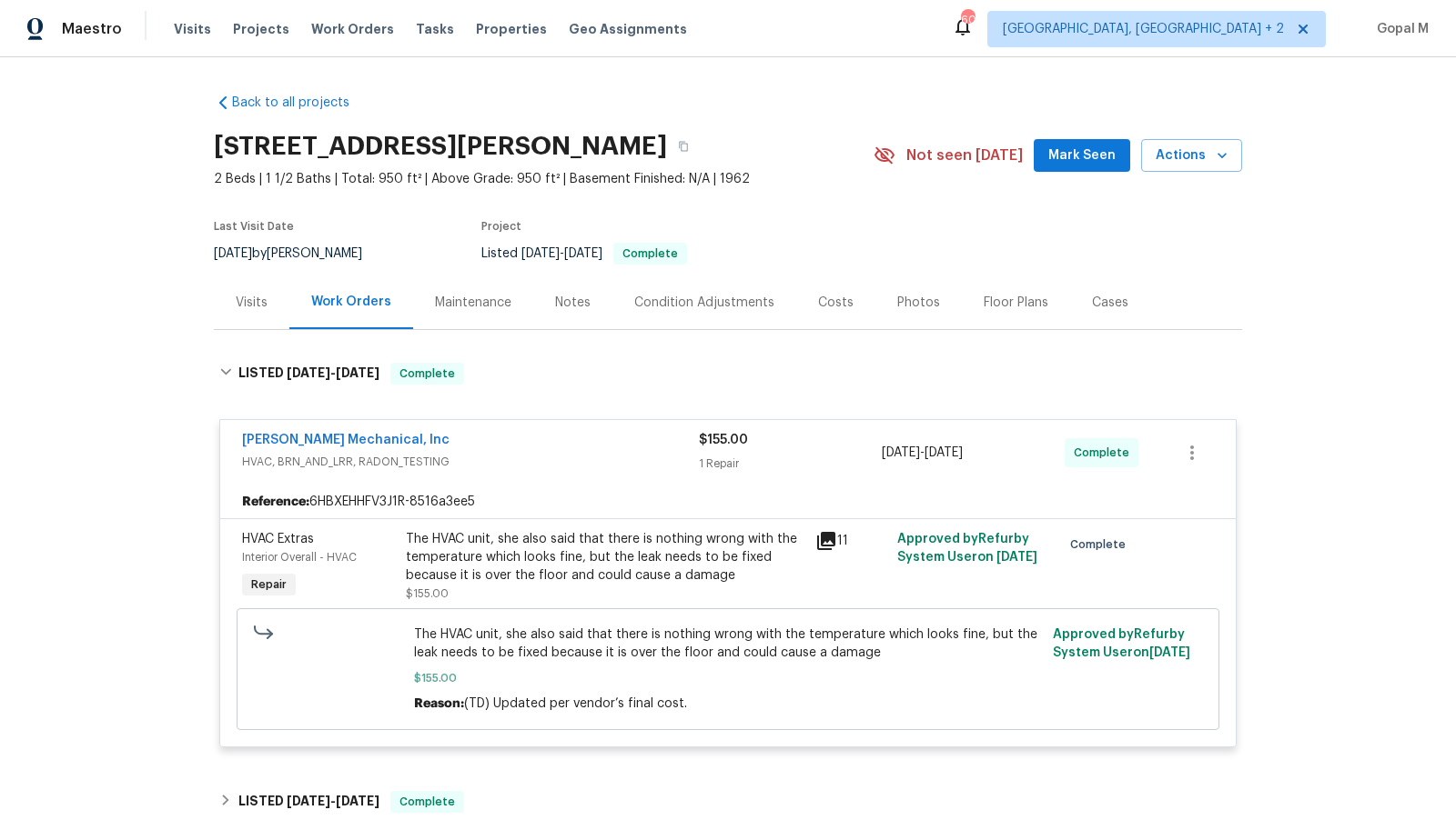
copy span "[DATE] - [DATE]"
click at [841, 457] on div "1 Repair" at bounding box center [789, 463] width 182 height 18
